Goal: Navigation & Orientation: Find specific page/section

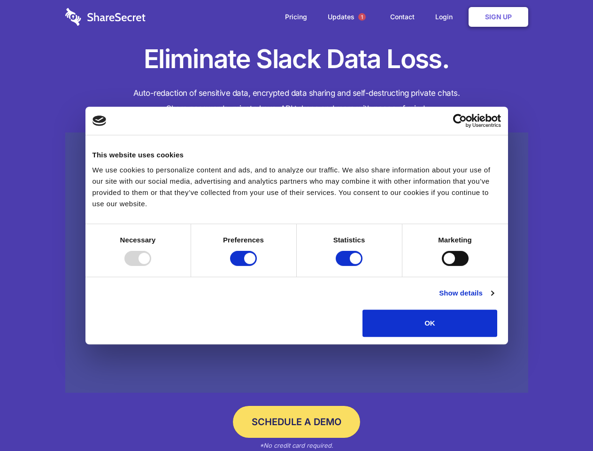
click at [151, 266] on div at bounding box center [137, 258] width 27 height 15
click at [257, 266] on input "Preferences" at bounding box center [243, 258] width 27 height 15
checkbox input "false"
click at [350, 266] on input "Statistics" at bounding box center [349, 258] width 27 height 15
checkbox input "false"
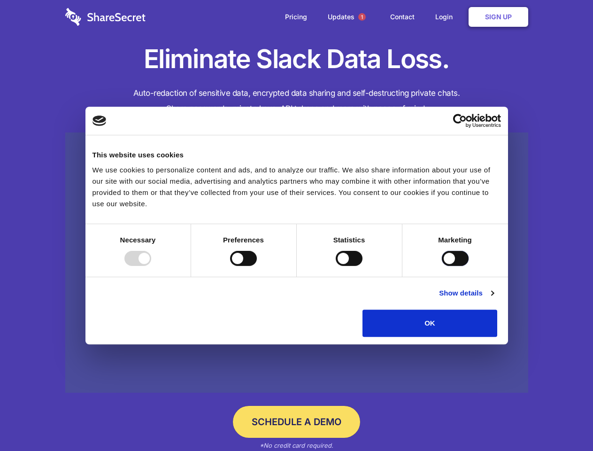
click at [442, 266] on input "Marketing" at bounding box center [455, 258] width 27 height 15
checkbox input "true"
click at [493, 298] on link "Show details" at bounding box center [466, 292] width 54 height 11
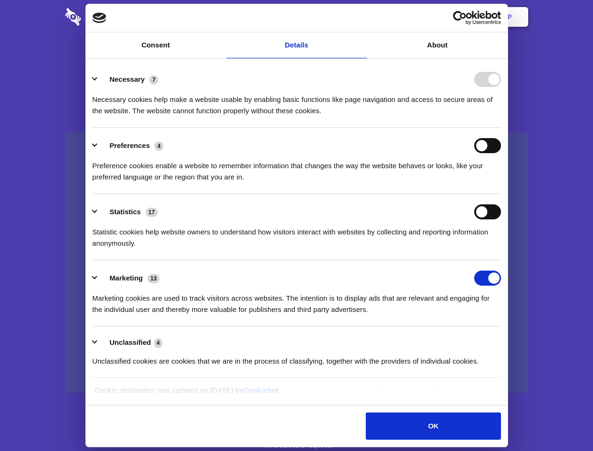
click at [501, 128] on li "Necessary 7 Necessary cookies help make a website usable by enabling basic func…" at bounding box center [296, 94] width 408 height 66
click at [361, 17] on span "1" at bounding box center [362, 17] width 8 height 8
